Goal: Navigation & Orientation: Find specific page/section

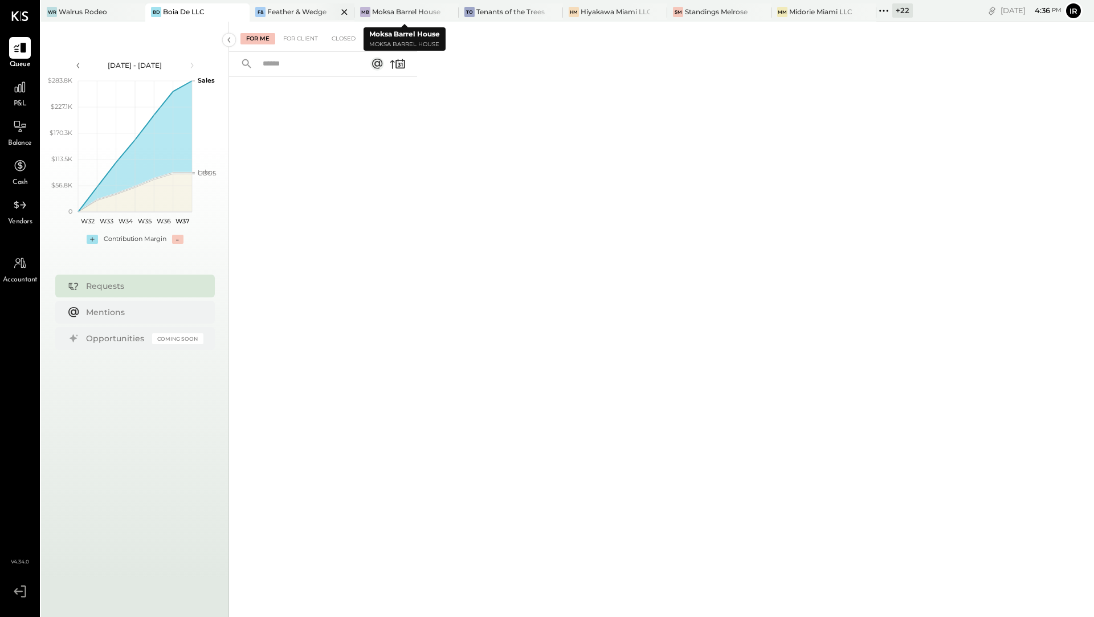
click at [312, 7] on div "Feather & Wedge" at bounding box center [296, 12] width 59 height 10
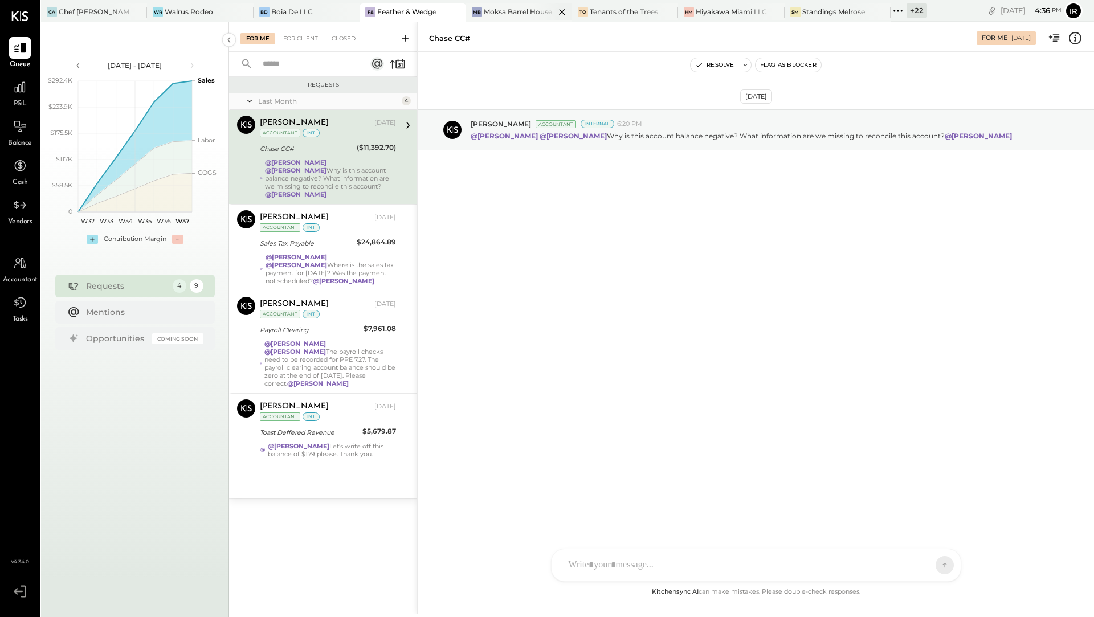
click at [506, 10] on div "Moksa Barrel House" at bounding box center [518, 12] width 68 height 10
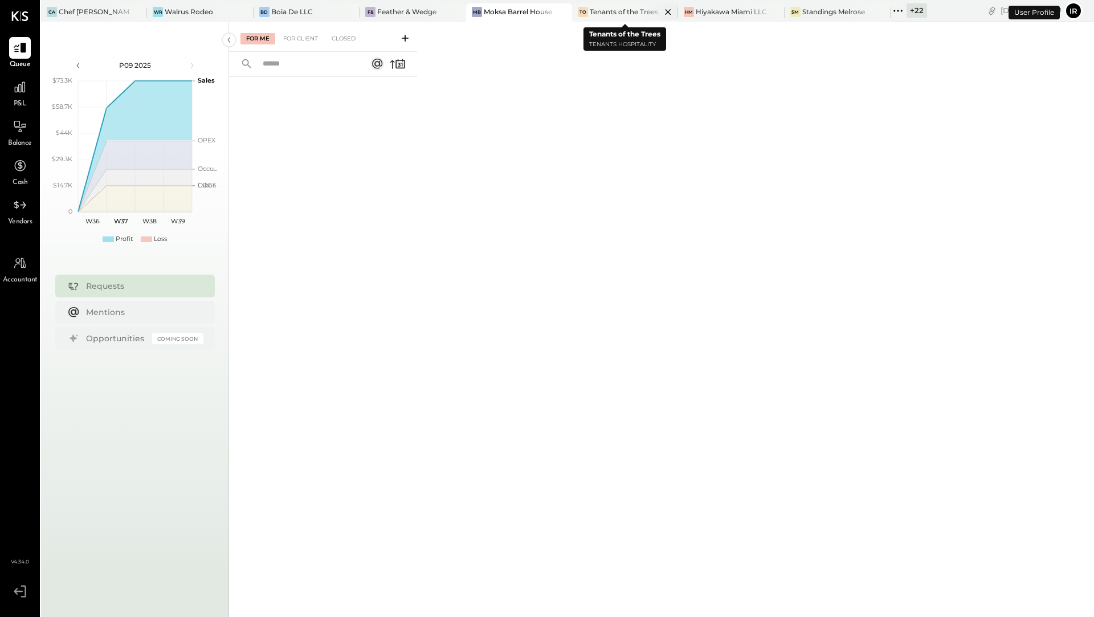
click at [615, 12] on div "Tenants of the Trees" at bounding box center [624, 12] width 68 height 10
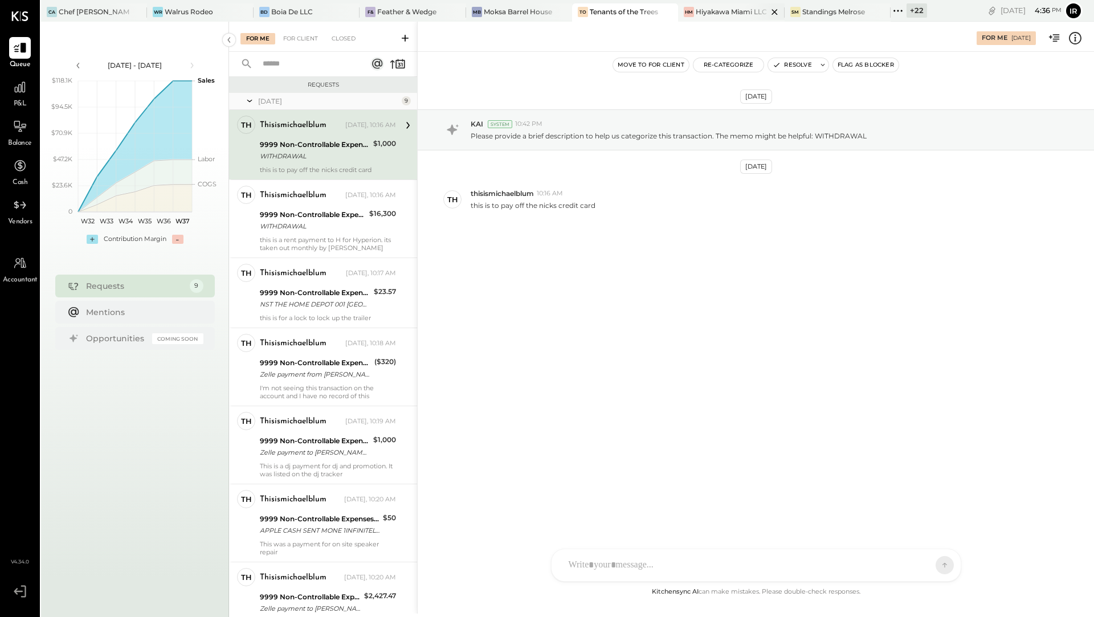
click at [733, 13] on div "Hiyakawa Miami LLC" at bounding box center [731, 12] width 71 height 10
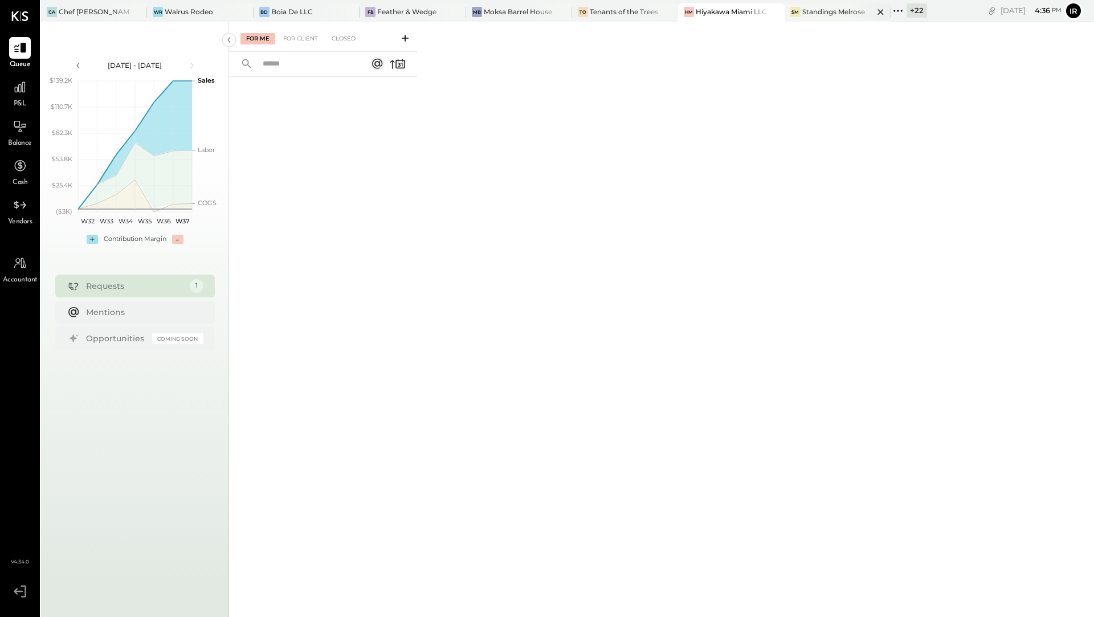
click at [822, 15] on div "Standings Melrose" at bounding box center [834, 12] width 63 height 10
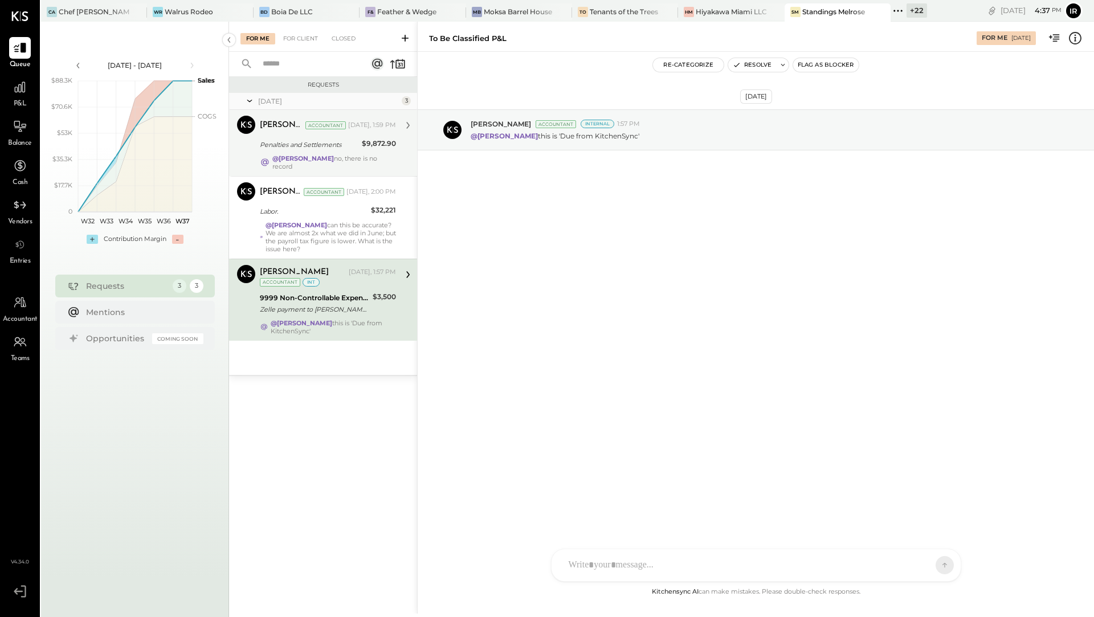
click at [352, 141] on div "Penalties and Settlements" at bounding box center [309, 144] width 99 height 11
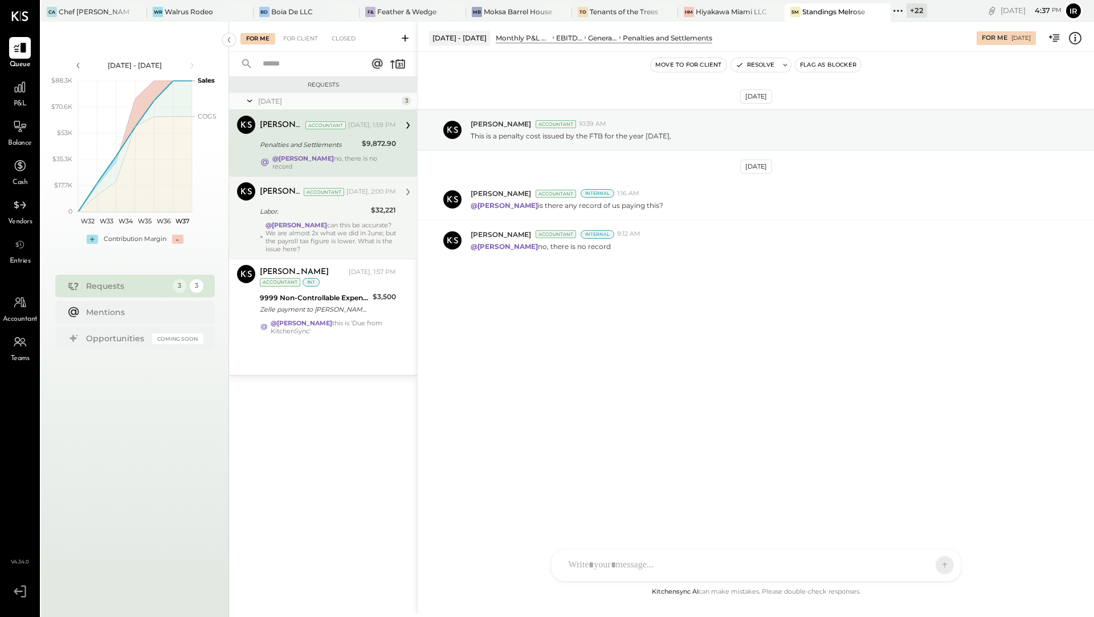
click at [339, 206] on div "Labor." at bounding box center [314, 211] width 108 height 11
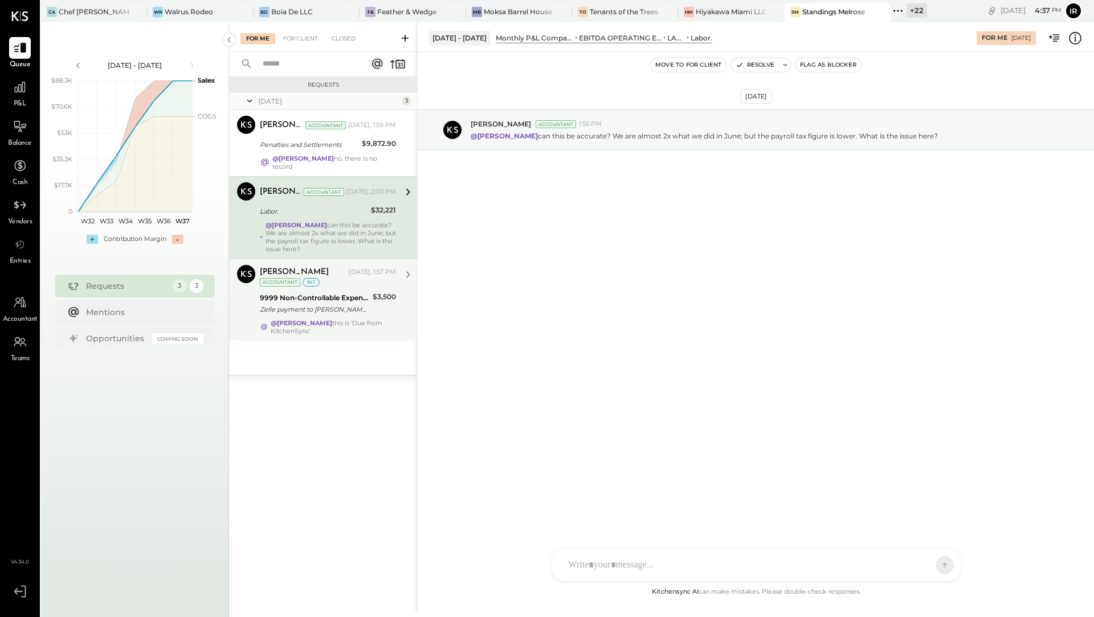
click at [320, 283] on div "[PERSON_NAME] [DATE], 1:57 PM Accountant int 9999 Non-Controllable Expenses:Oth…" at bounding box center [328, 300] width 136 height 70
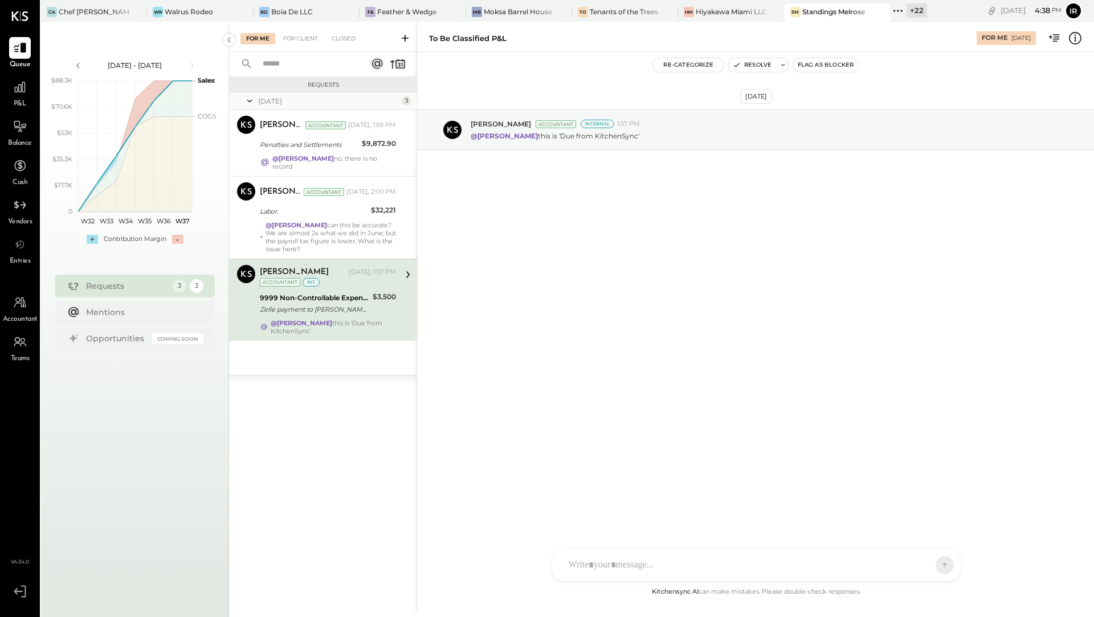
click at [915, 13] on div "+ 22" at bounding box center [917, 10] width 21 height 14
click at [899, 10] on icon at bounding box center [898, 11] width 2 height 2
click at [722, 14] on div "Hiyakawa Miami LLC" at bounding box center [731, 12] width 71 height 10
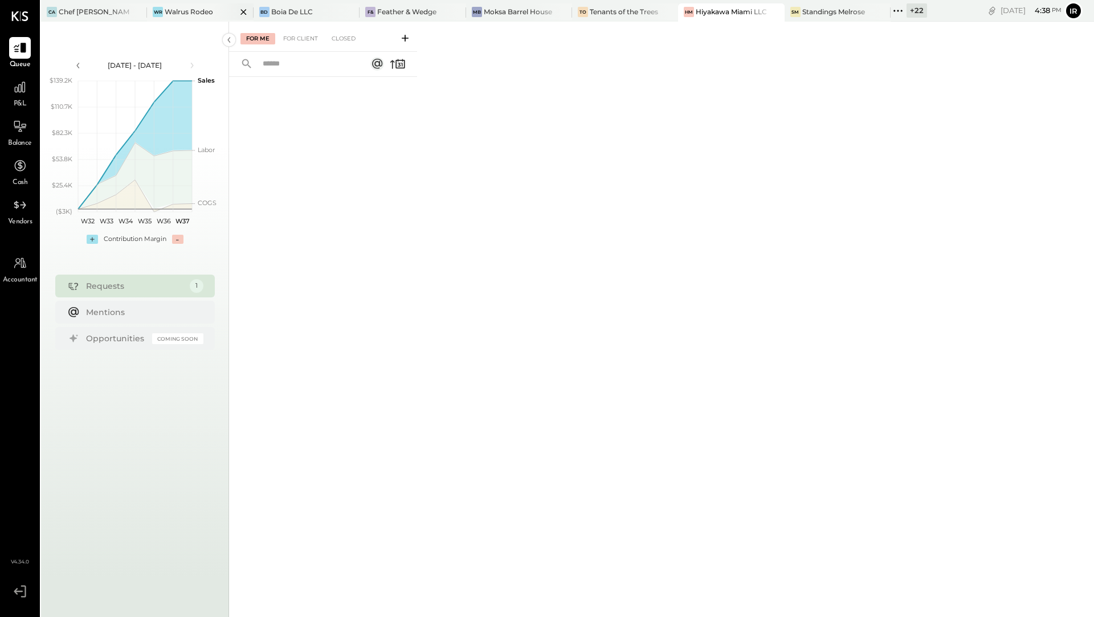
click at [215, 9] on div at bounding box center [234, 11] width 40 height 17
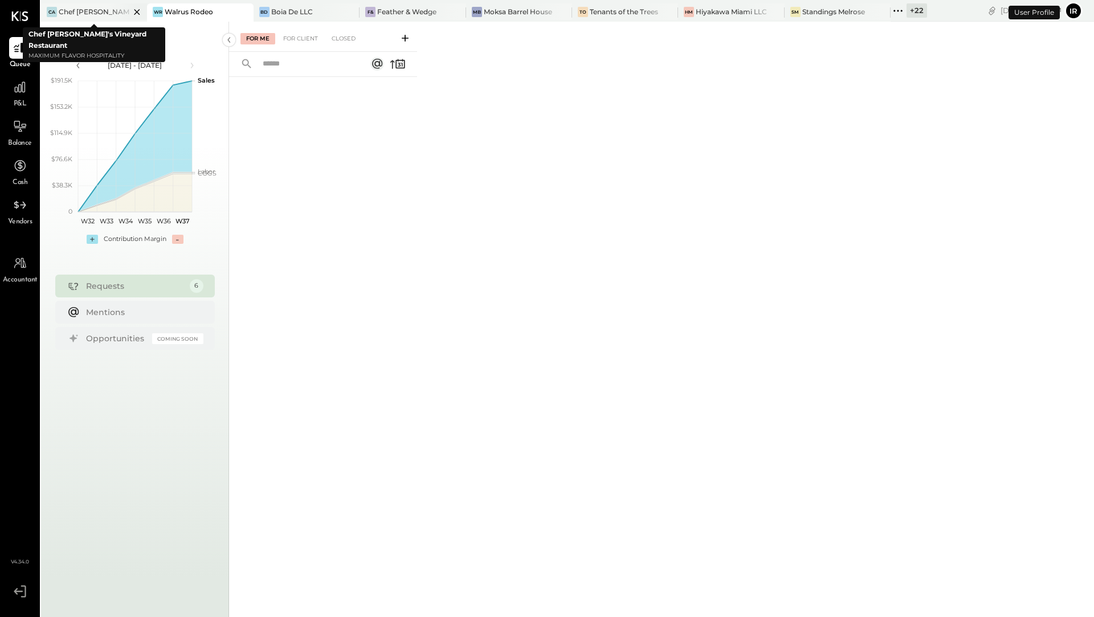
click at [121, 12] on div at bounding box center [127, 11] width 40 height 17
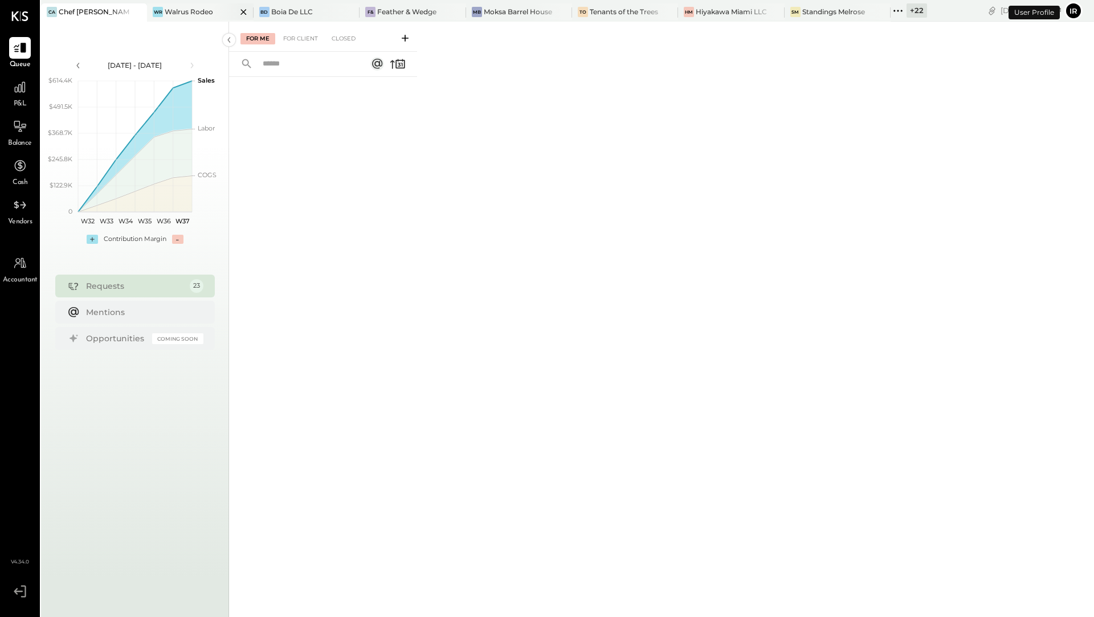
click at [212, 10] on div "Walrus Rodeo" at bounding box center [189, 12] width 48 height 10
click at [285, 12] on div "Boia De LLC" at bounding box center [292, 12] width 42 height 10
click at [394, 9] on div "Feather & Wedge" at bounding box center [406, 12] width 59 height 10
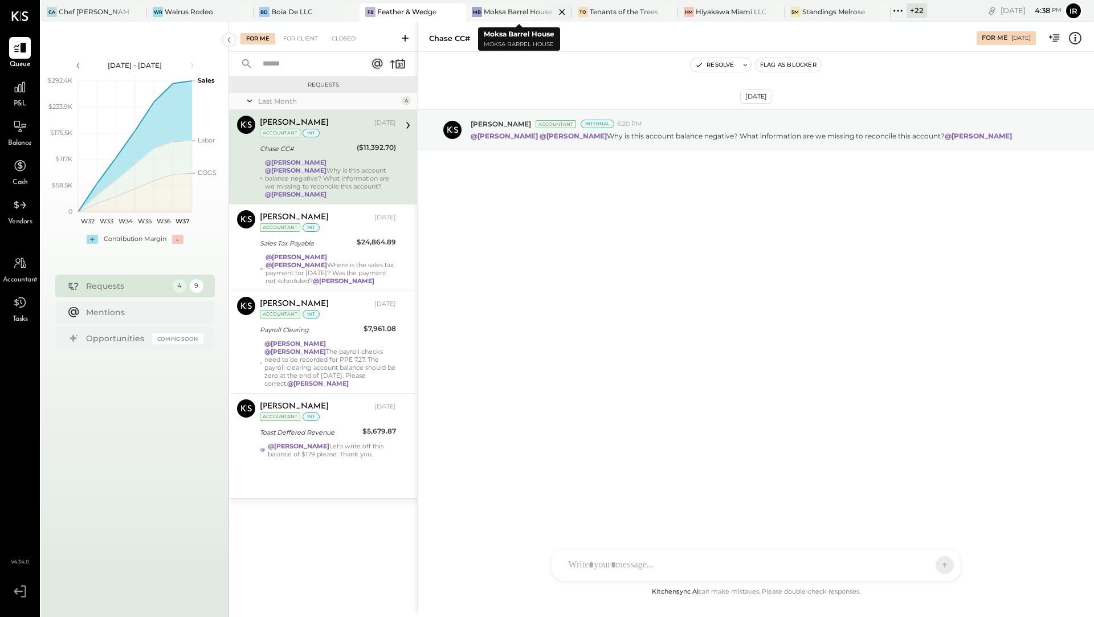
click at [491, 17] on div "MB Moksa Barrel House" at bounding box center [519, 12] width 106 height 18
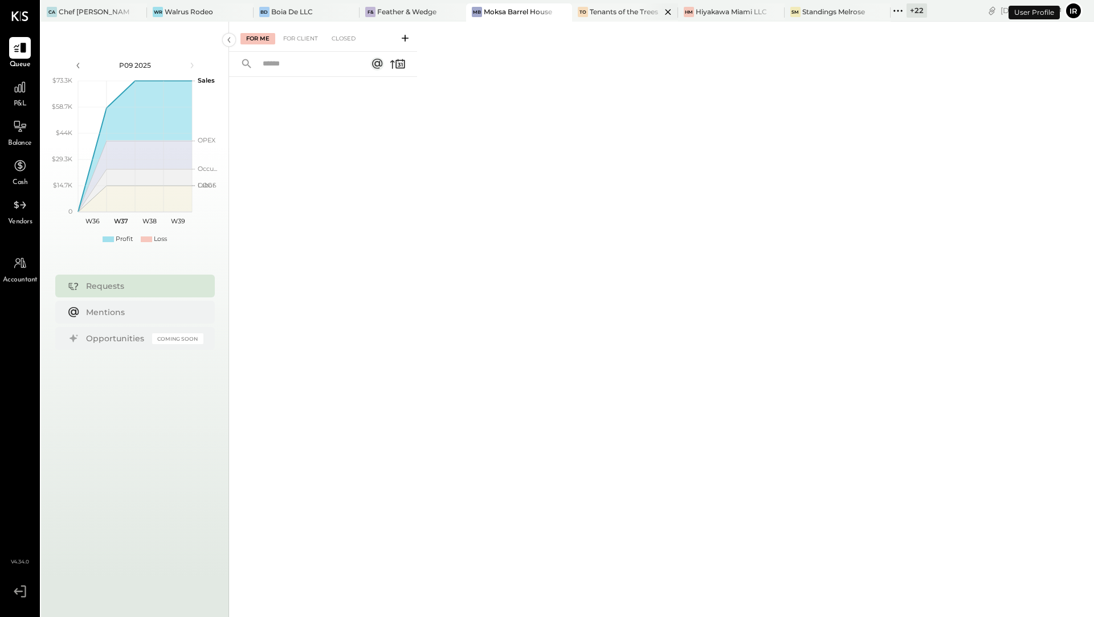
click at [588, 17] on div "To" at bounding box center [583, 12] width 10 height 10
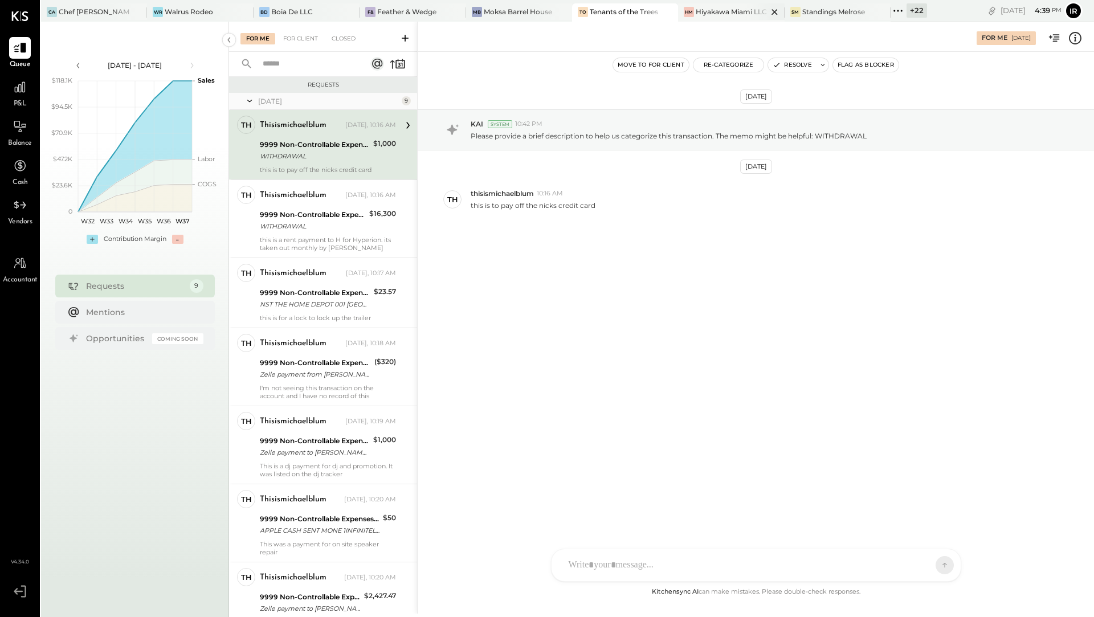
click at [710, 13] on div "Hiyakawa Miami LLC" at bounding box center [731, 12] width 71 height 10
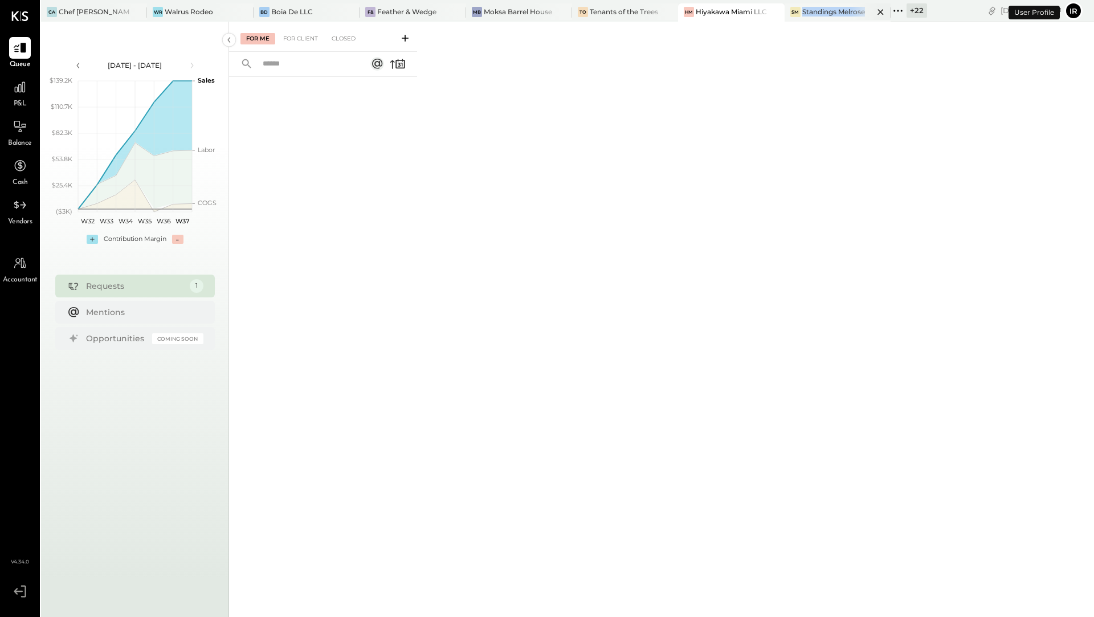
click at [804, 17] on div "SM Standings Melrose" at bounding box center [829, 12] width 89 height 10
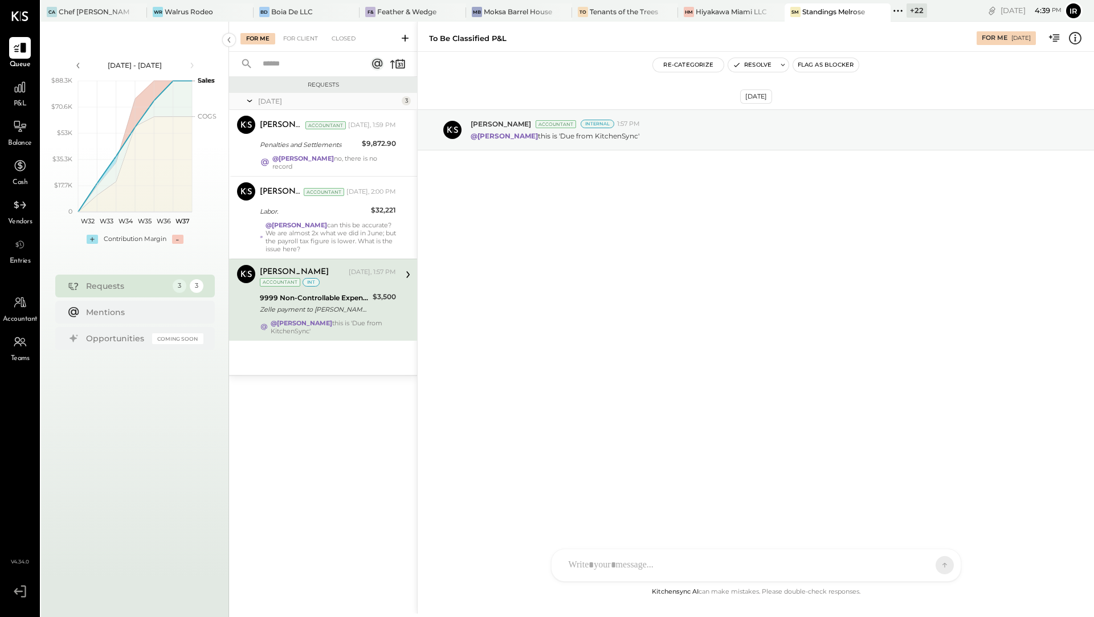
click at [898, 15] on icon at bounding box center [898, 10] width 15 height 15
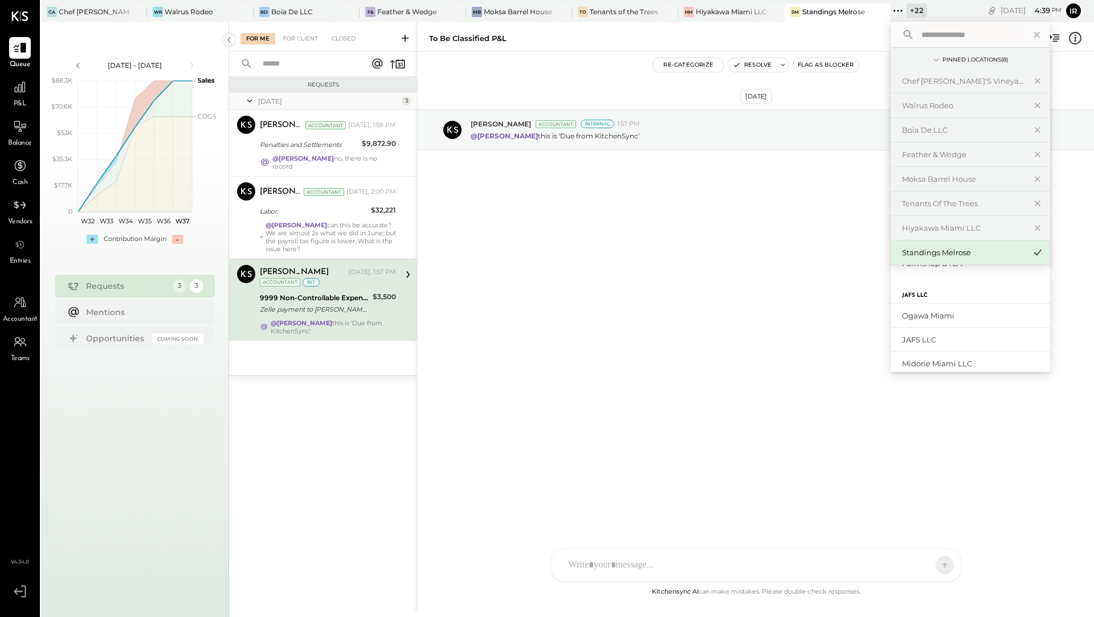
scroll to position [222, 0]
click at [940, 306] on div "Ogawa Miami" at bounding box center [973, 308] width 142 height 11
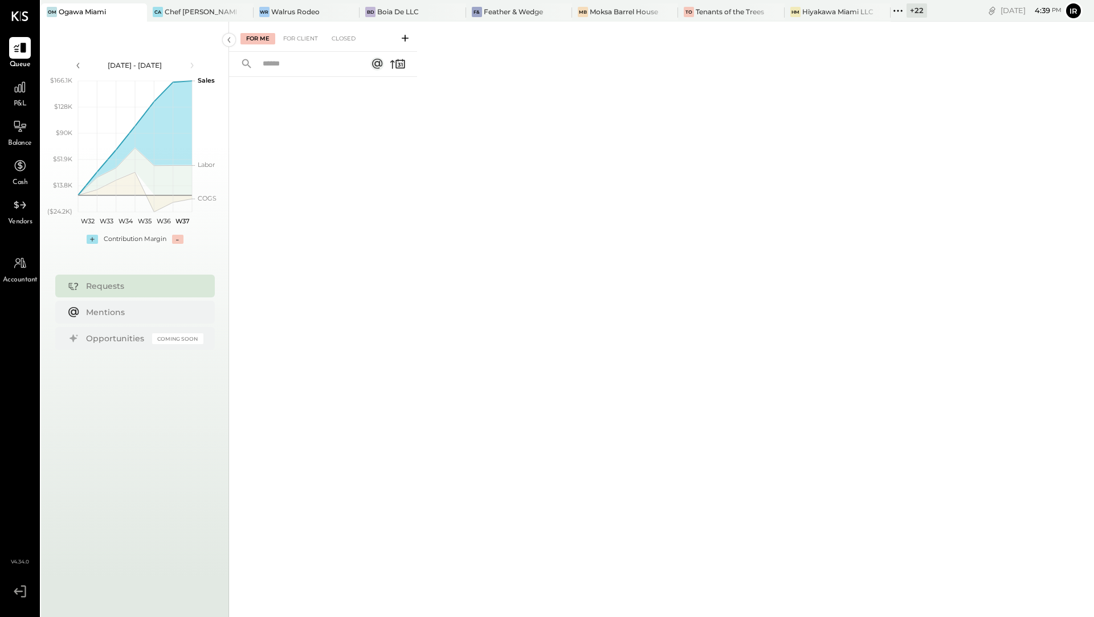
click at [917, 13] on div "+ 22" at bounding box center [917, 10] width 21 height 14
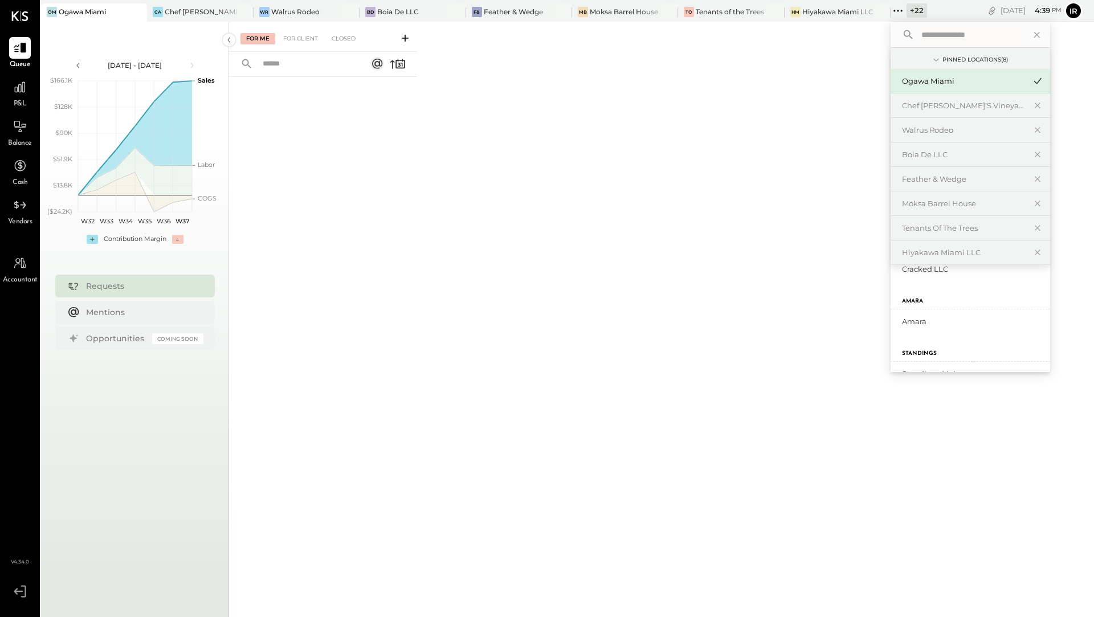
scroll to position [359, 0]
click at [911, 299] on div "Amara" at bounding box center [973, 300] width 142 height 11
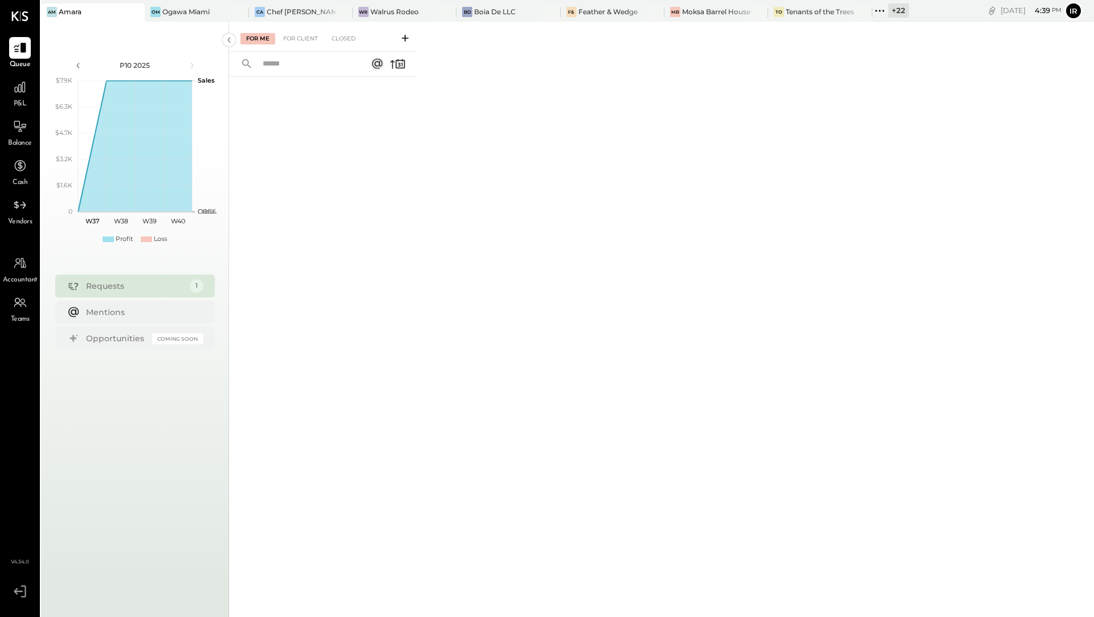
click at [894, 13] on div "+ 22" at bounding box center [899, 10] width 21 height 14
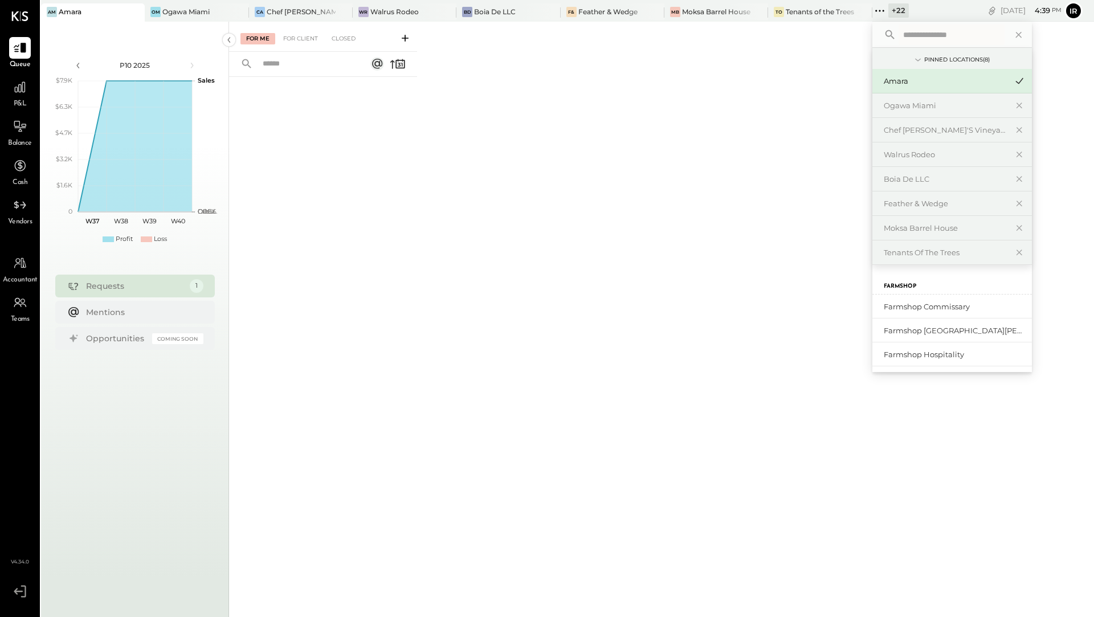
scroll to position [75, 0]
click at [347, 44] on div "Closed" at bounding box center [343, 38] width 35 height 11
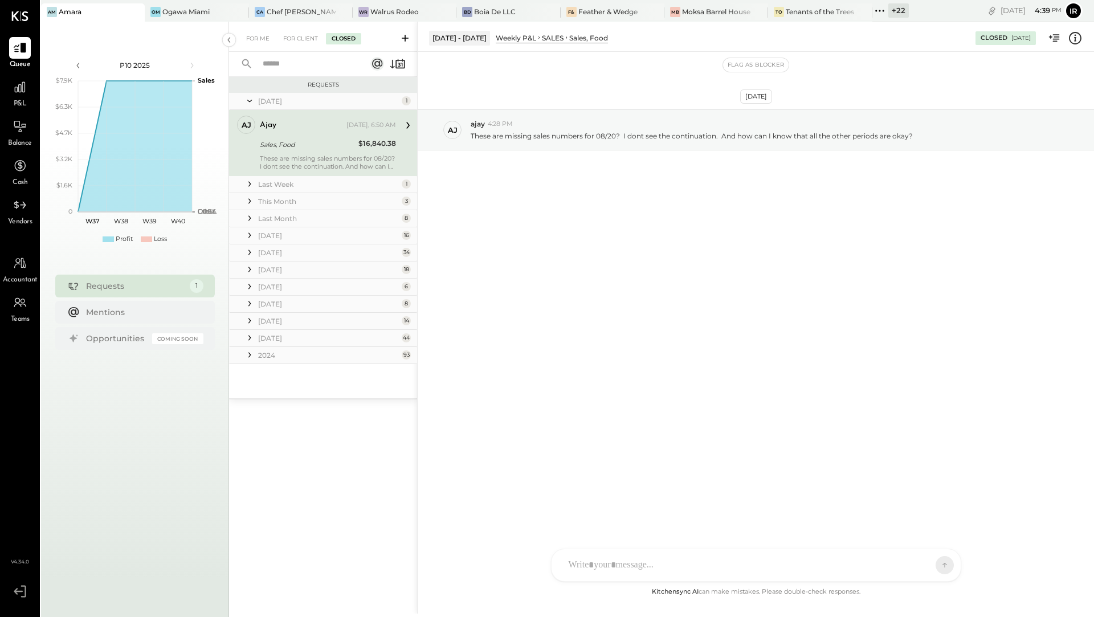
click at [889, 14] on div "+ 22" at bounding box center [899, 10] width 21 height 14
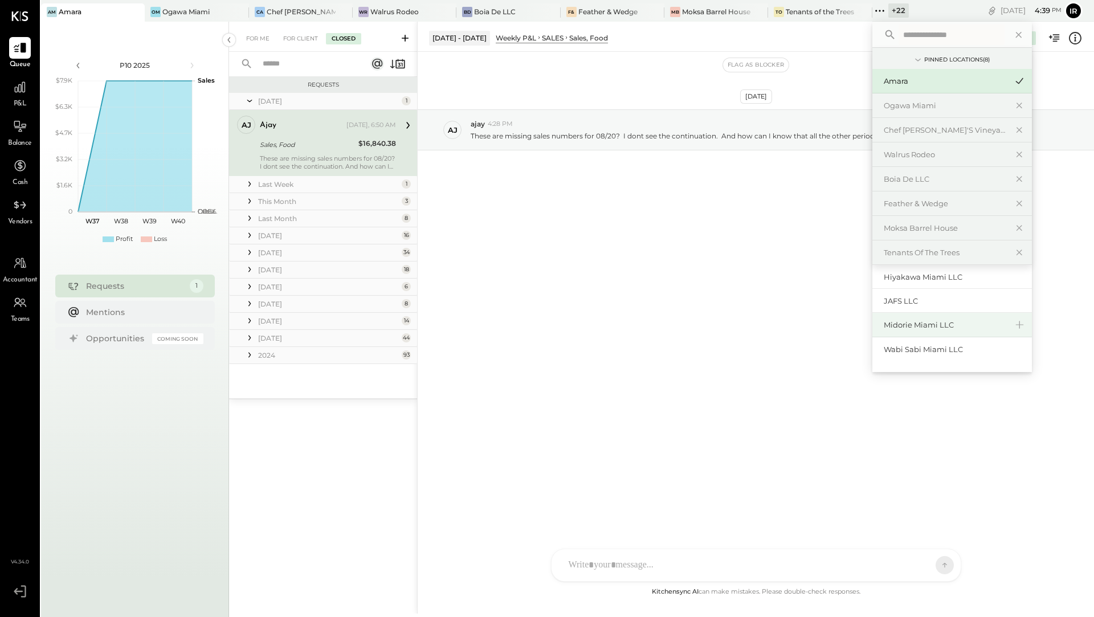
scroll to position [434, 0]
click at [897, 321] on div "Midorie Miami LLC" at bounding box center [945, 325] width 123 height 11
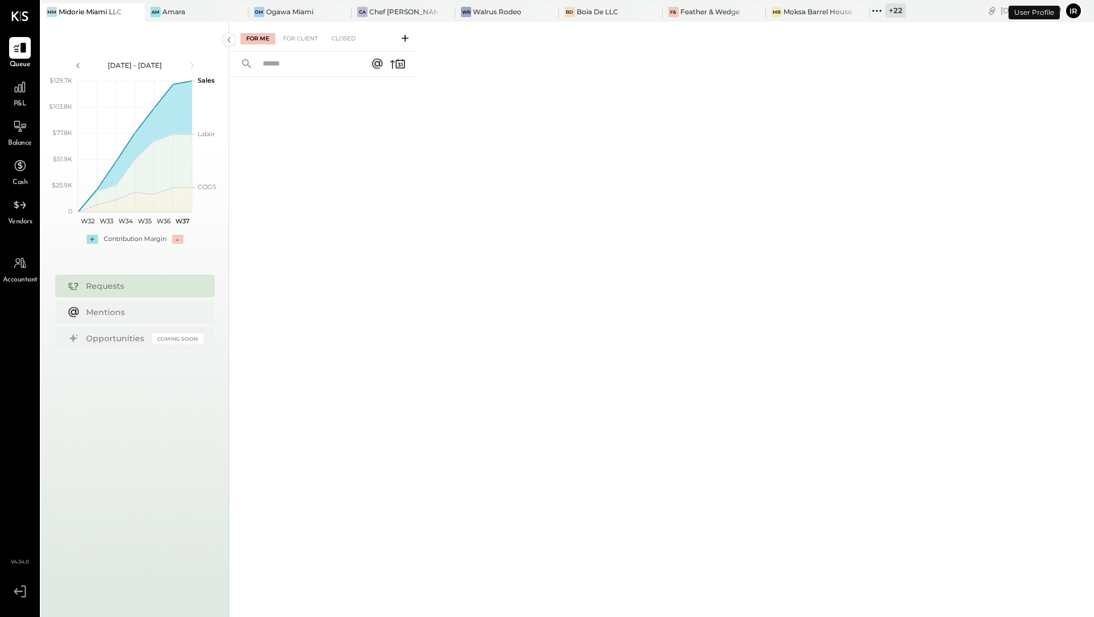
click at [886, 11] on div "+ 22" at bounding box center [896, 10] width 21 height 14
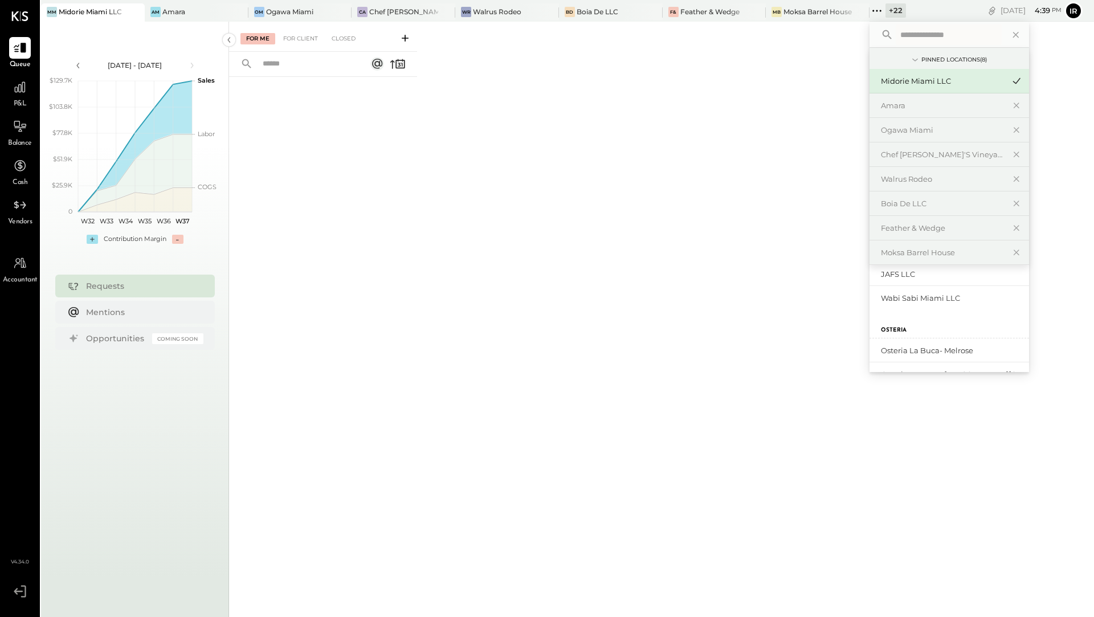
scroll to position [539, 0]
click at [913, 296] on div "Wabi Sabi Miami LLC" at bounding box center [942, 296] width 123 height 11
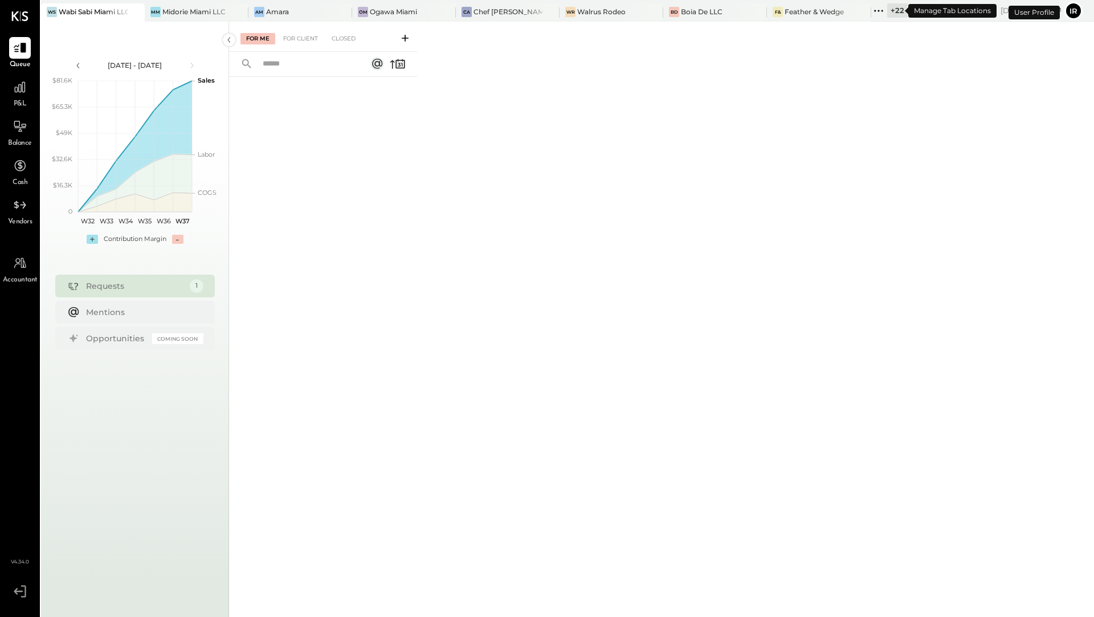
click at [890, 11] on div "+ 22" at bounding box center [897, 10] width 21 height 14
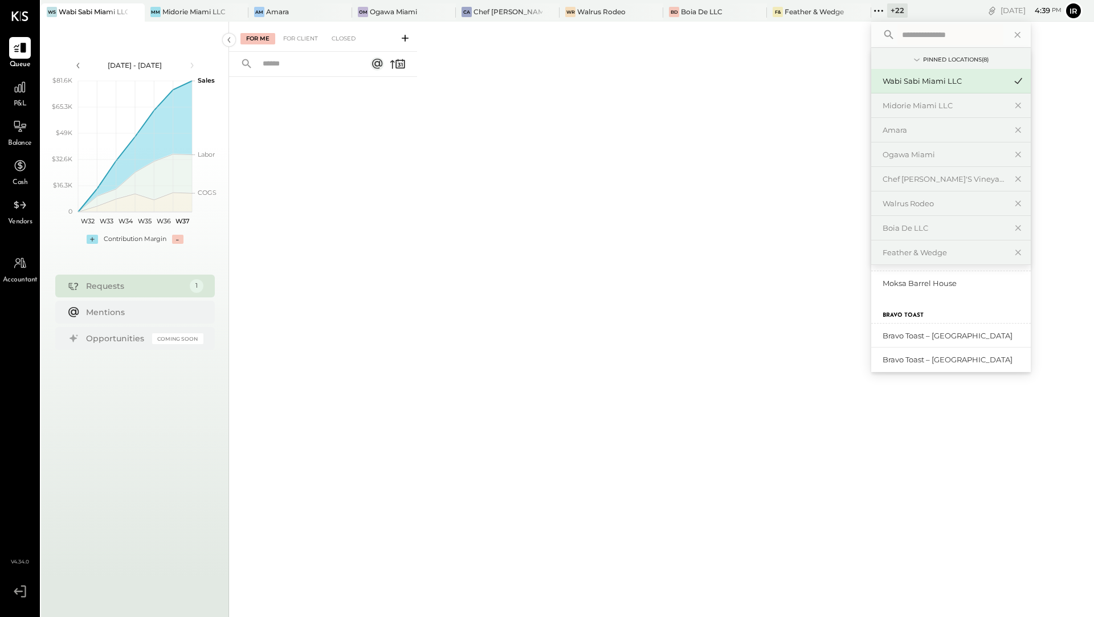
scroll to position [96, 0]
click at [920, 288] on div "Moksa Barrel House" at bounding box center [944, 286] width 123 height 11
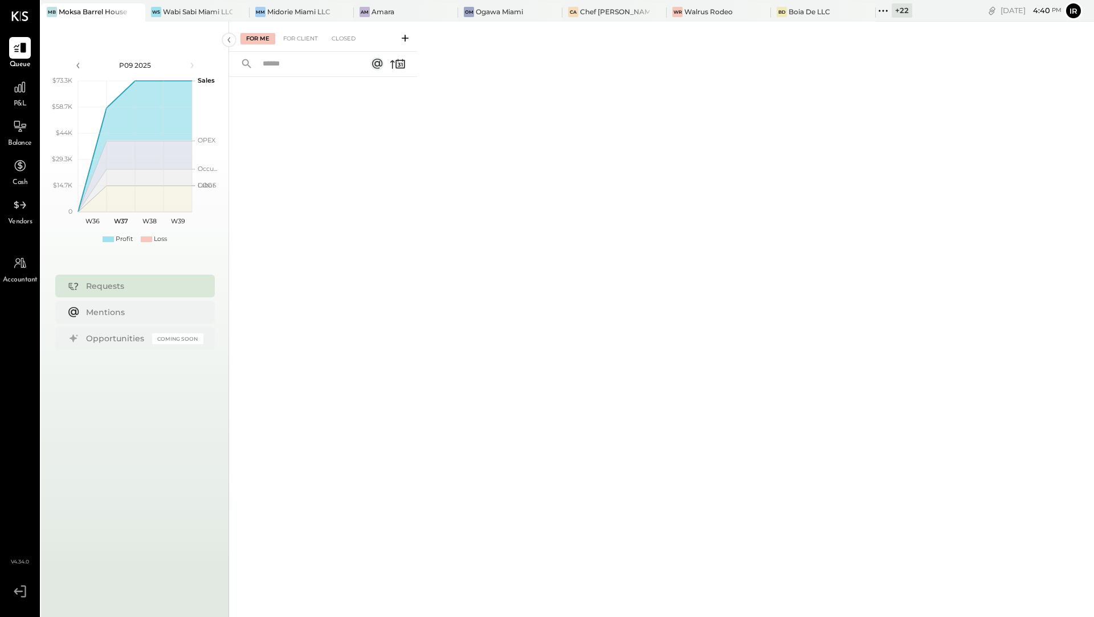
click at [897, 13] on div "+ 22" at bounding box center [902, 10] width 21 height 14
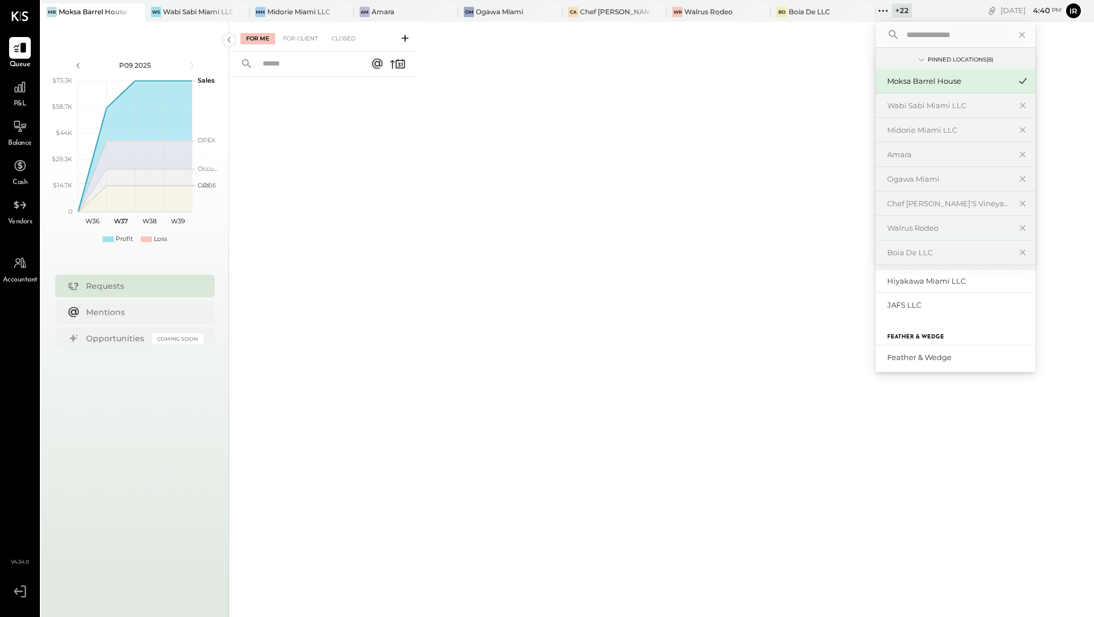
scroll to position [510, 0]
click at [902, 300] on div "JAFS LLC" at bounding box center [948, 302] width 123 height 11
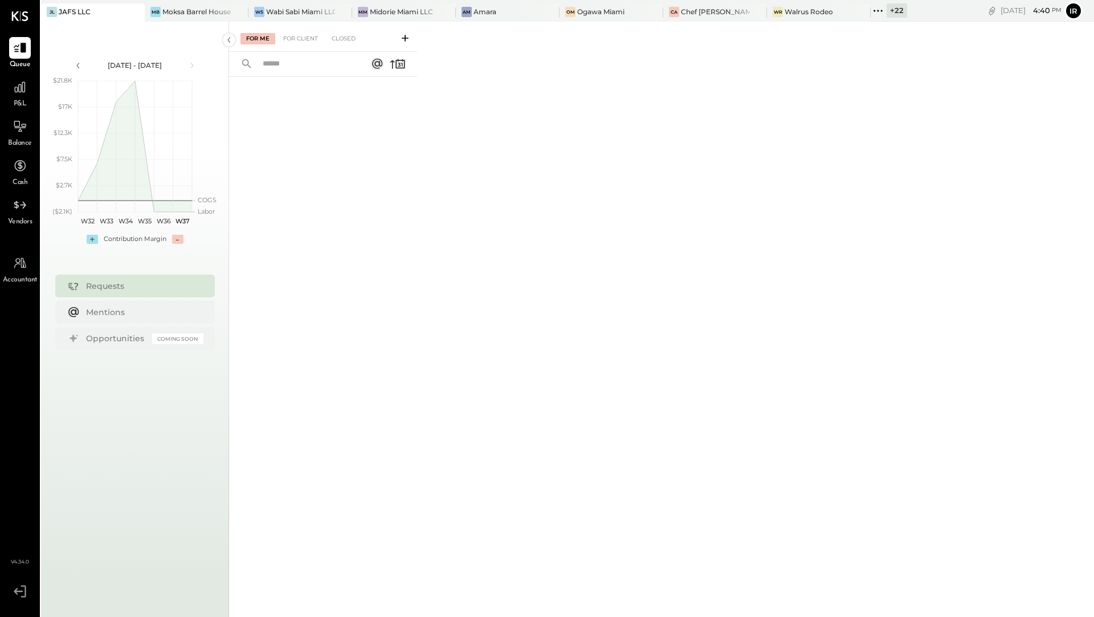
click at [892, 10] on div "+ 22" at bounding box center [897, 10] width 21 height 14
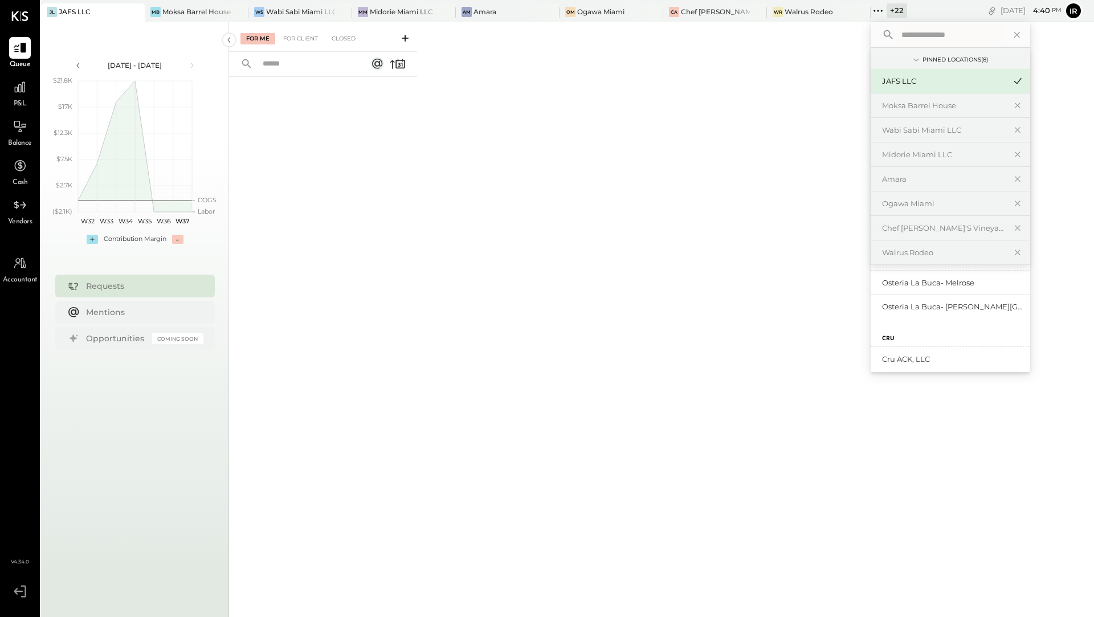
scroll to position [665, 0]
click at [925, 283] on div "Osteria La Buca- Melrose" at bounding box center [943, 280] width 123 height 11
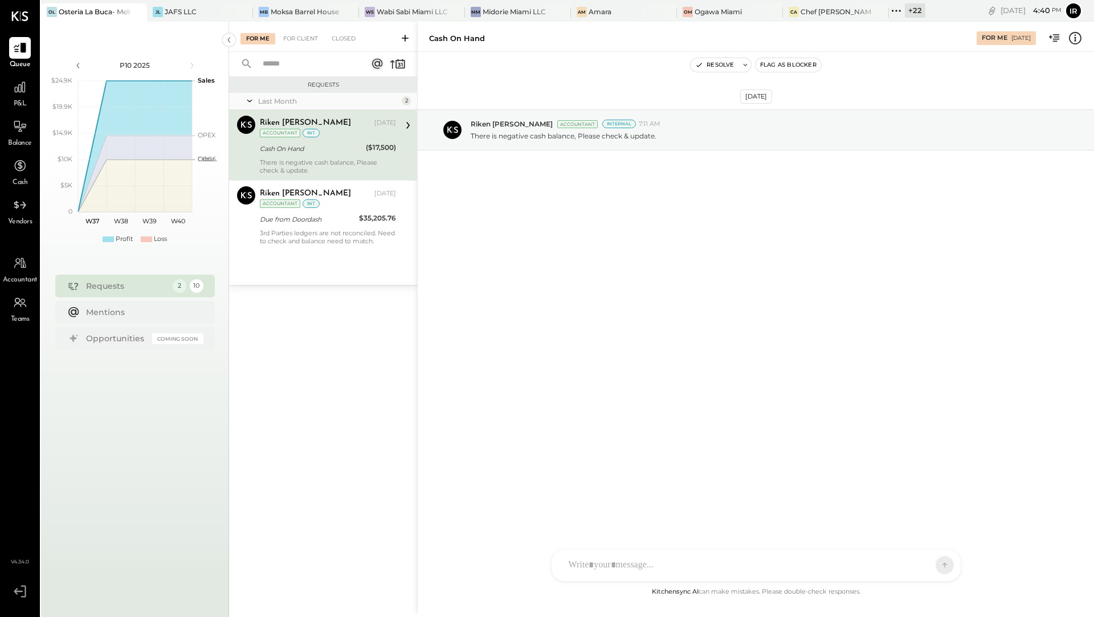
click at [907, 14] on div "+ 22" at bounding box center [915, 10] width 21 height 14
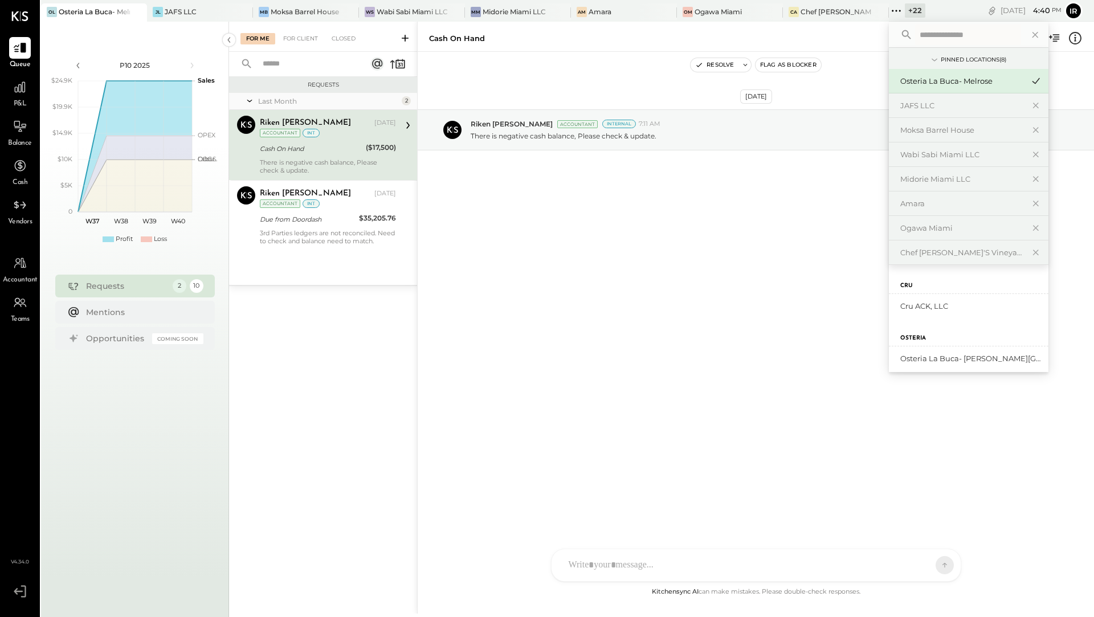
scroll to position [658, 0]
click at [928, 308] on div "Cru ACK, LLC" at bounding box center [962, 311] width 123 height 11
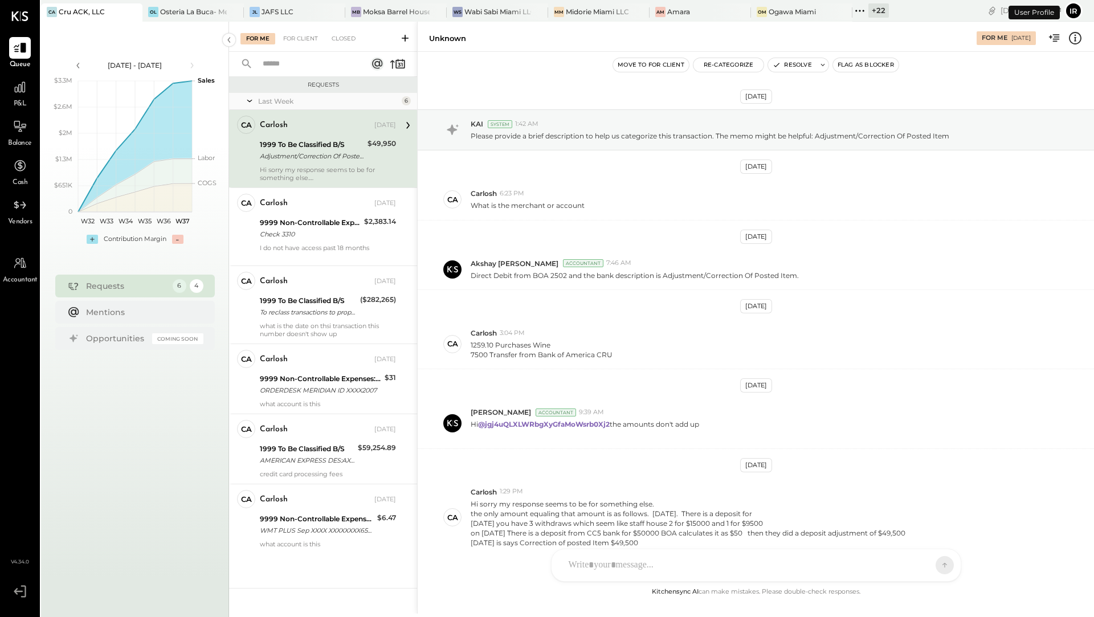
scroll to position [54, 0]
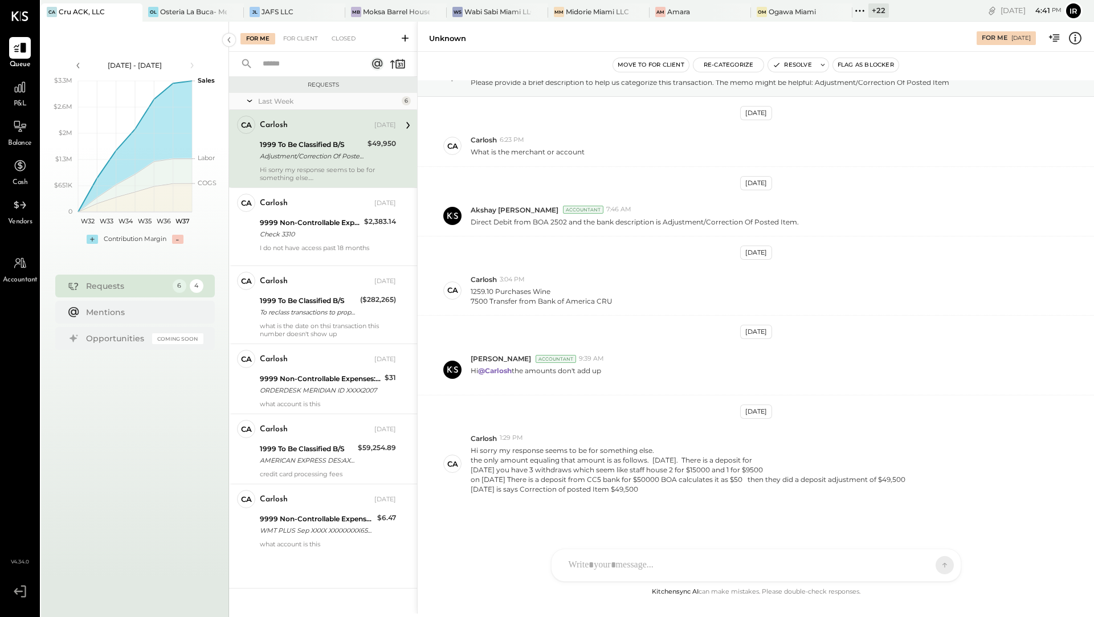
click at [874, 16] on div "+ 22" at bounding box center [879, 10] width 21 height 14
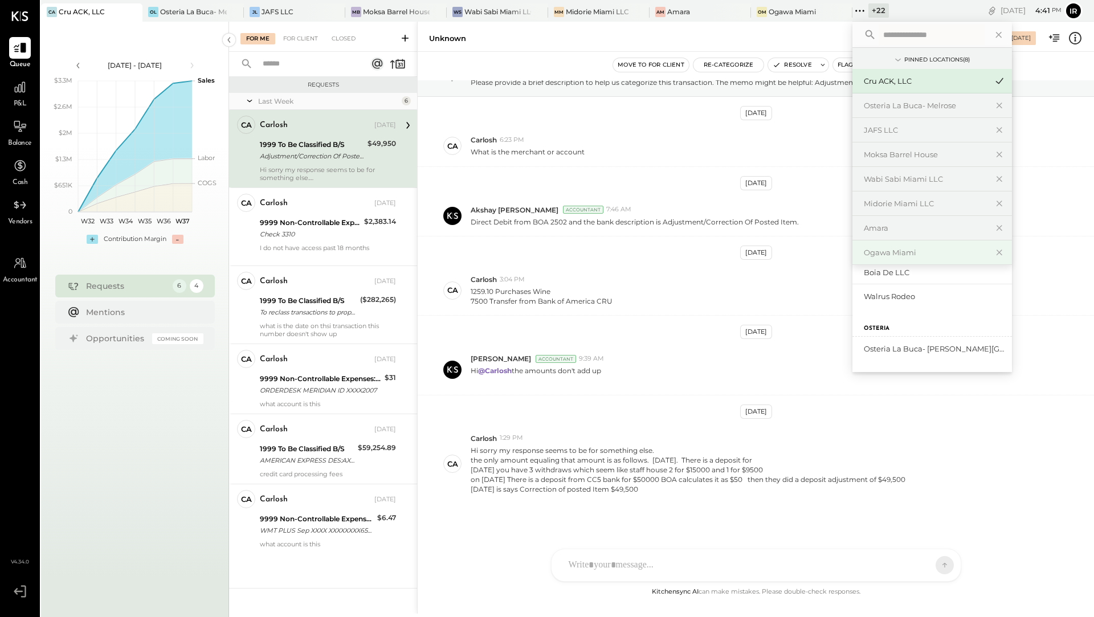
scroll to position [650, 0]
click at [899, 201] on div "Midorie Miami LLC" at bounding box center [925, 203] width 123 height 11
